Goal: Information Seeking & Learning: Learn about a topic

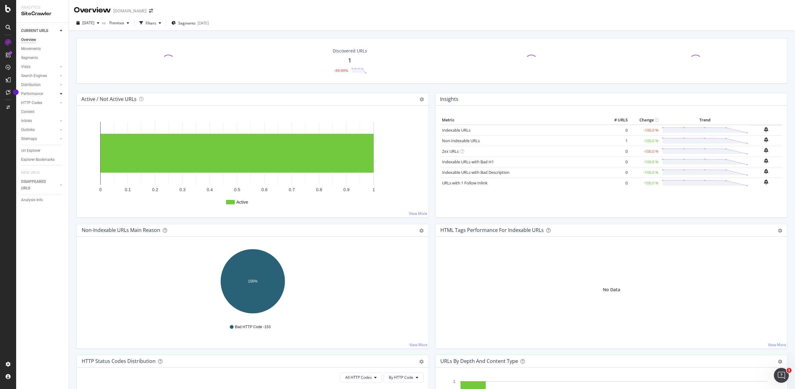
click at [62, 94] on div at bounding box center [61, 94] width 6 height 6
click at [38, 93] on div "Performance" at bounding box center [32, 94] width 22 height 7
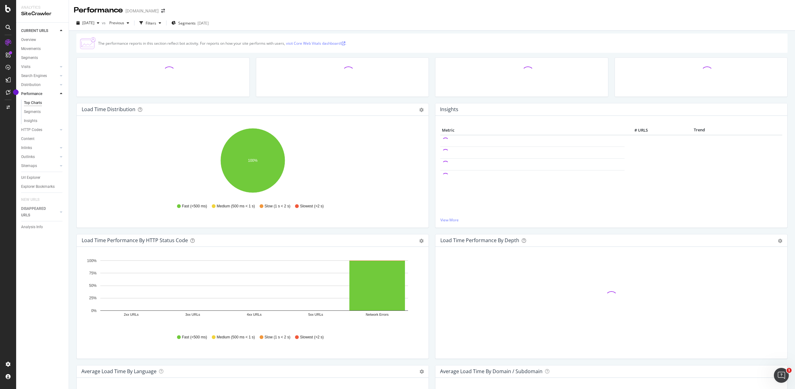
click at [331, 43] on link "visit Core Web Vitals dashboard ." at bounding box center [316, 43] width 60 height 5
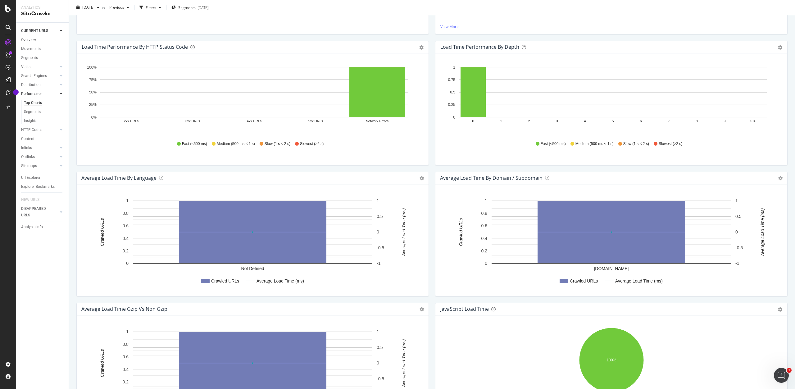
scroll to position [187, 0]
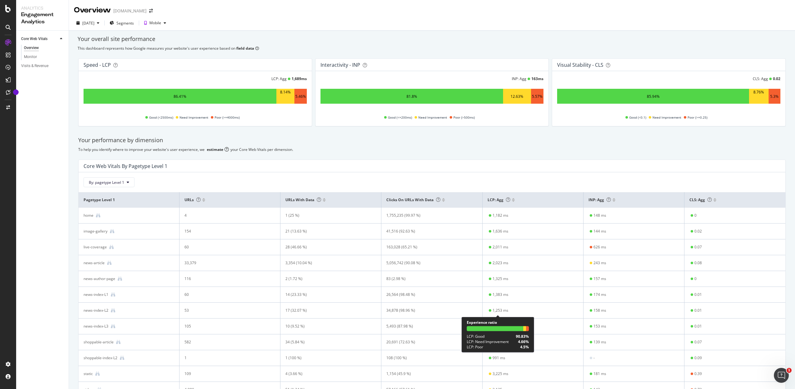
scroll to position [38, 0]
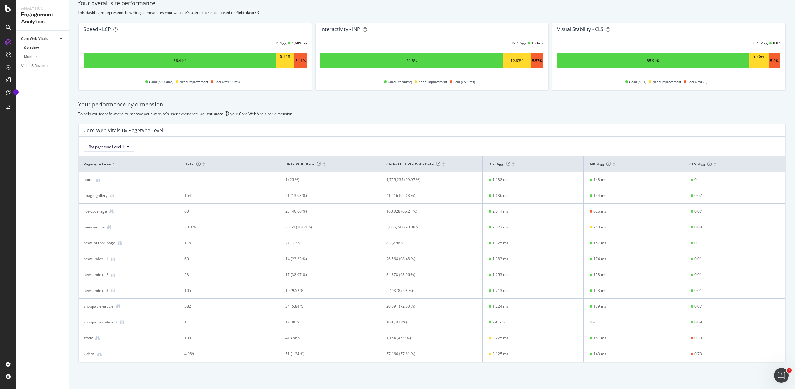
click at [395, 374] on div "Your overall site performance This dashboard represents how Google measures you…" at bounding box center [432, 192] width 726 height 394
